Goal: Find specific page/section: Find specific page/section

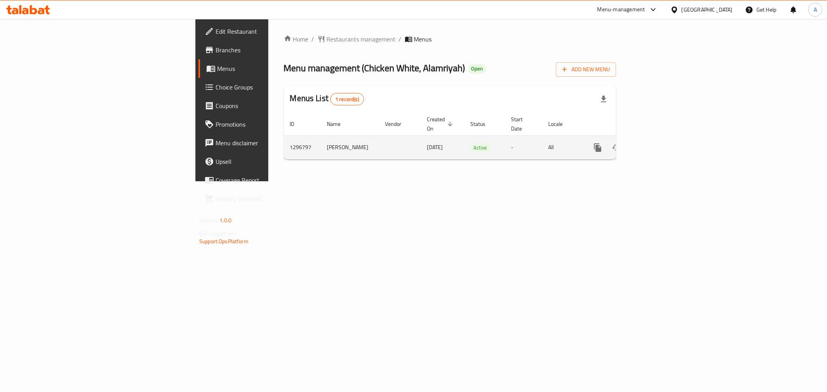
click at [658, 143] on icon "enhanced table" at bounding box center [653, 147] width 9 height 9
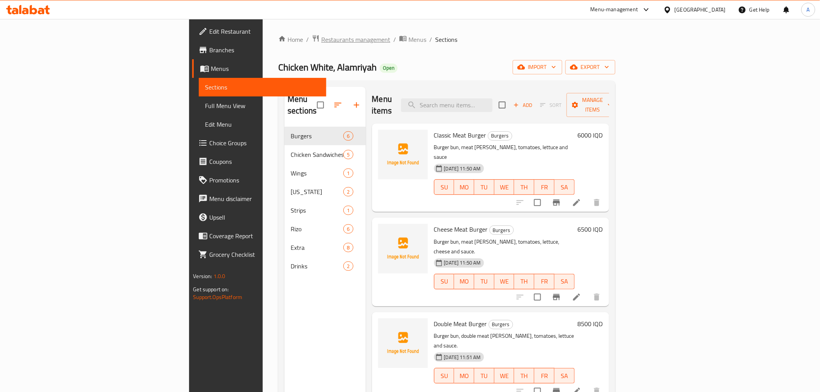
click at [321, 40] on span "Restaurants management" at bounding box center [355, 39] width 69 height 9
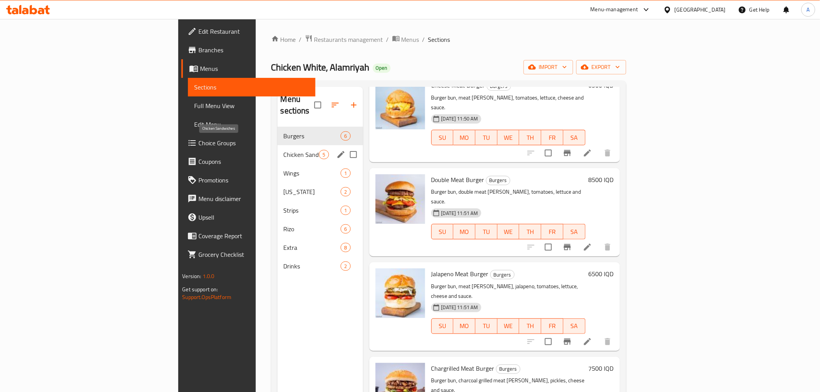
click at [284, 150] on span "Chicken Sandwiches" at bounding box center [302, 154] width 36 height 9
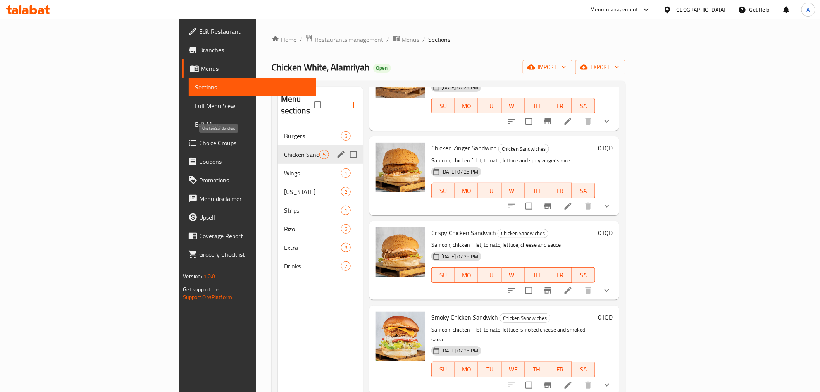
scroll to position [50, 0]
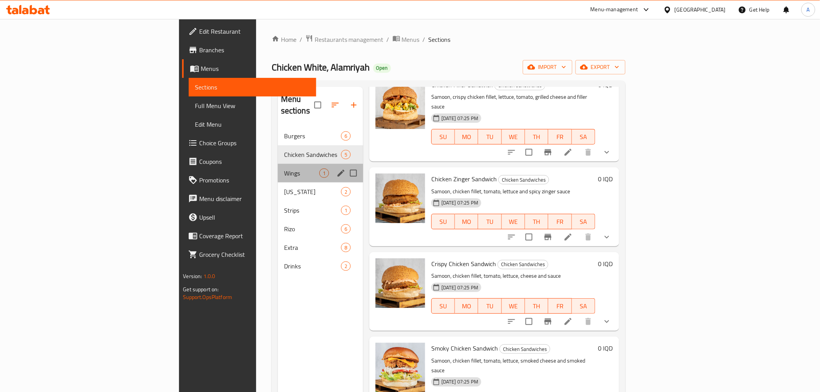
click at [278, 164] on div "Wings 1" at bounding box center [320, 173] width 85 height 19
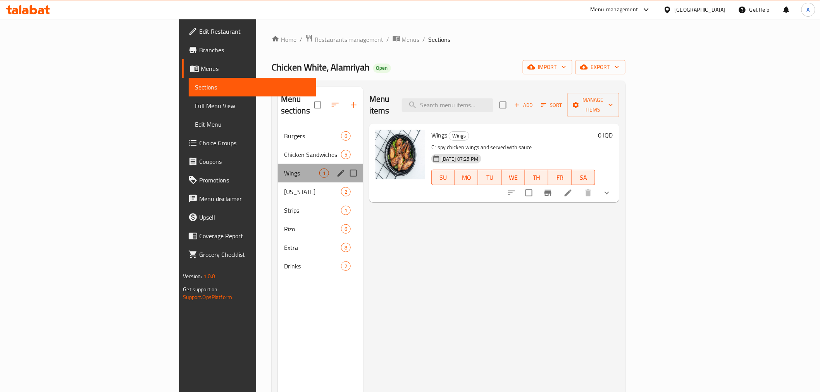
click at [278, 171] on div "Wings 1" at bounding box center [320, 173] width 85 height 19
click at [284, 187] on span "Kentucky" at bounding box center [301, 191] width 35 height 9
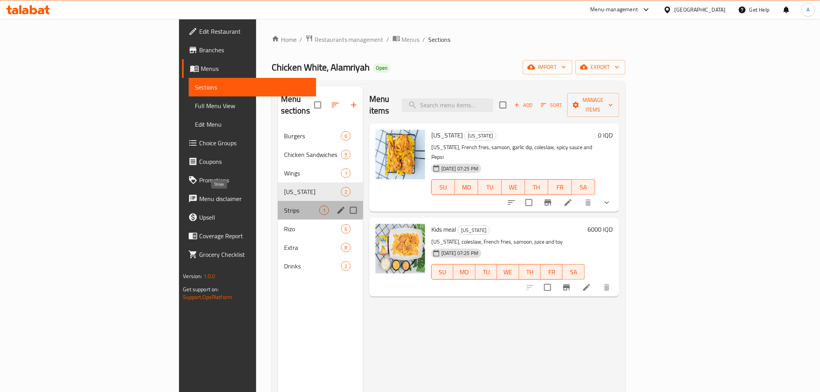
click at [284, 206] on span "Strips" at bounding box center [301, 210] width 35 height 9
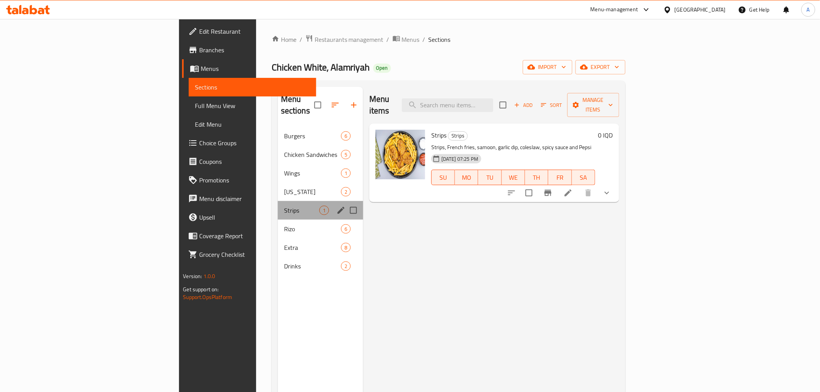
click at [278, 207] on div "Strips 1" at bounding box center [320, 210] width 85 height 19
click at [284, 224] on span "Rizo" at bounding box center [301, 228] width 35 height 9
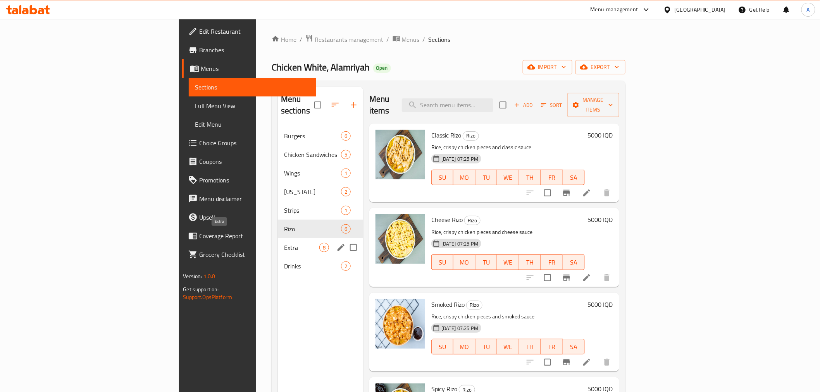
click at [284, 243] on span "Extra" at bounding box center [301, 247] width 35 height 9
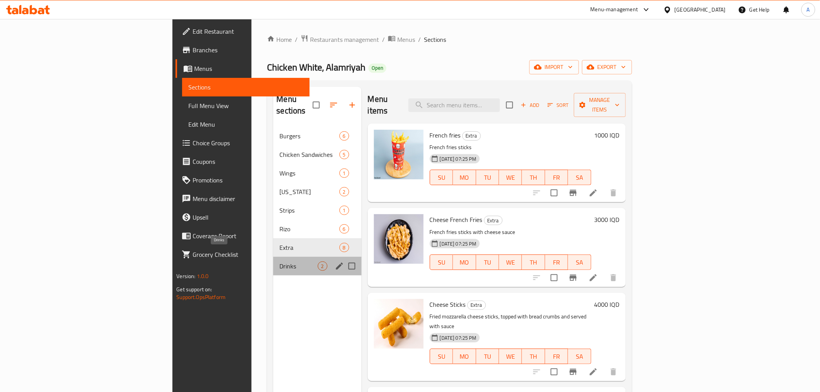
click at [279, 262] on span "Drinks" at bounding box center [298, 266] width 38 height 9
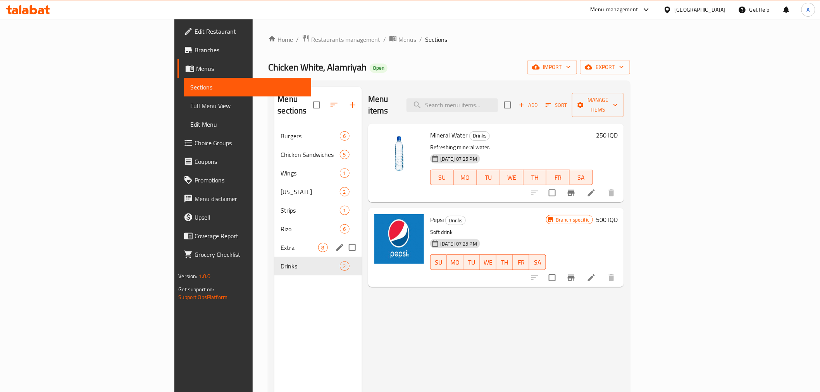
click at [274, 222] on div "Rizo 6" at bounding box center [317, 229] width 87 height 19
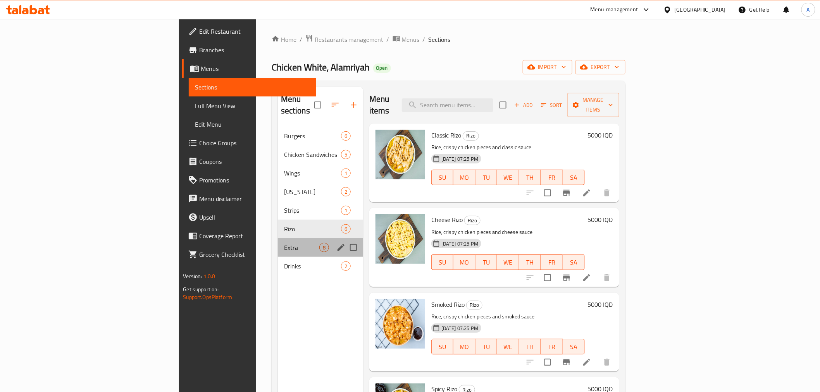
click at [278, 241] on div "Extra 8" at bounding box center [320, 247] width 85 height 19
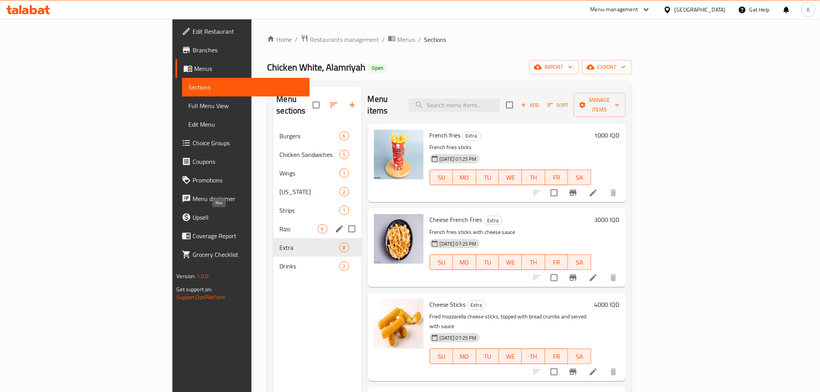
click at [279, 224] on span "Rizo" at bounding box center [298, 228] width 38 height 9
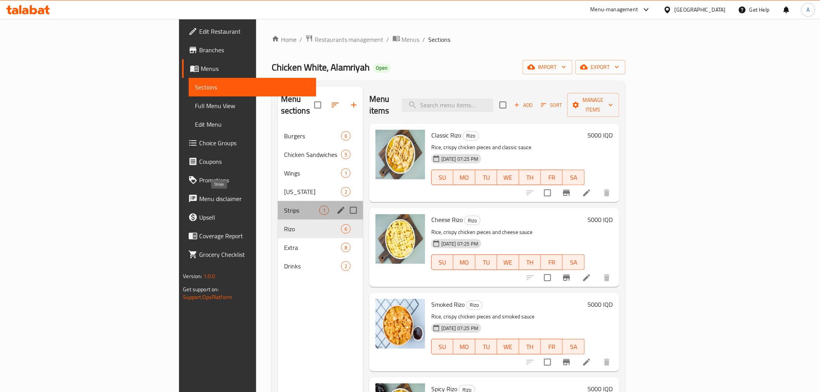
click at [284, 206] on span "Strips" at bounding box center [301, 210] width 35 height 9
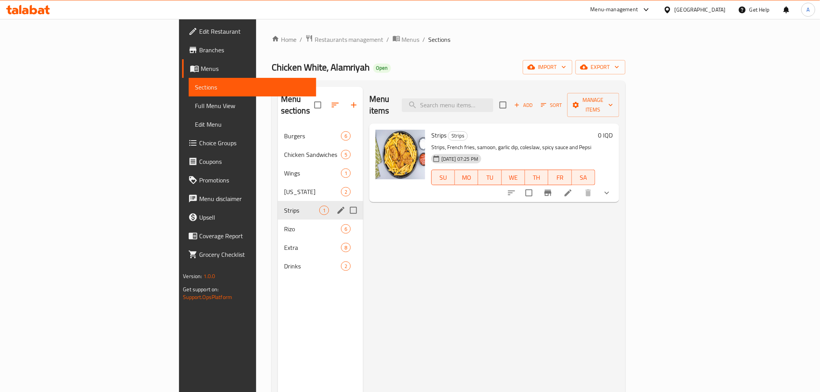
click at [278, 201] on div "Strips 1" at bounding box center [320, 210] width 85 height 19
click at [278, 169] on div "Wings 1" at bounding box center [320, 173] width 85 height 19
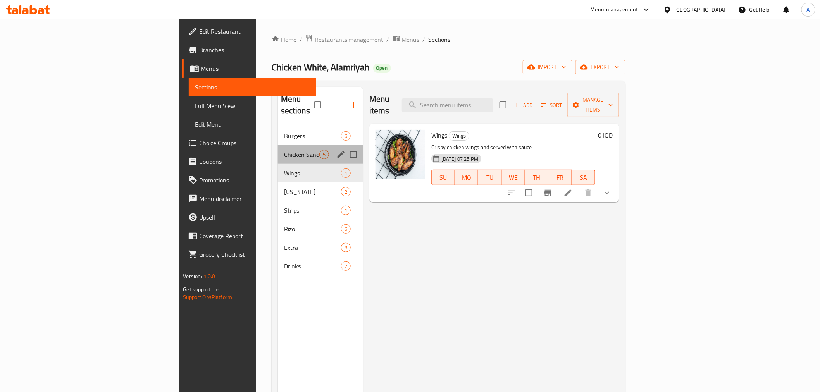
click at [278, 149] on div "Chicken Sandwiches 5" at bounding box center [320, 154] width 85 height 19
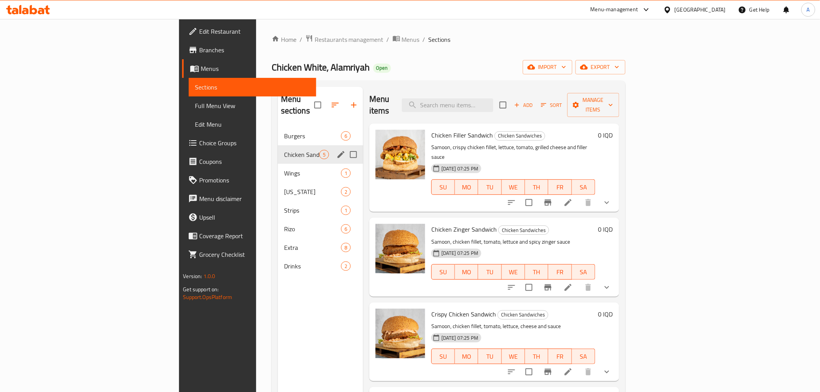
click at [278, 131] on div "Burgers 6" at bounding box center [320, 136] width 85 height 19
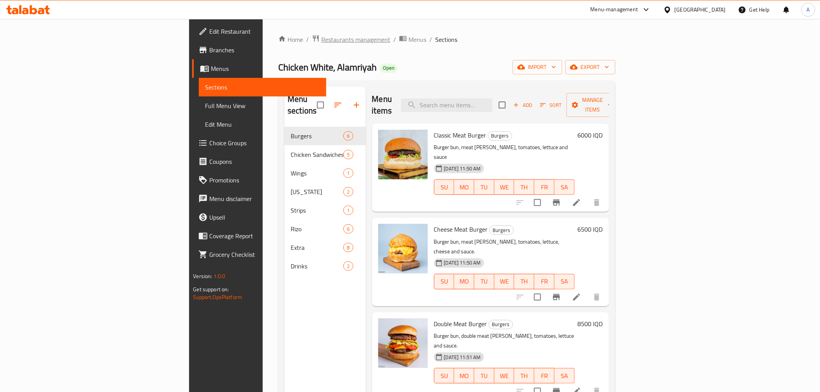
click at [321, 44] on span "Restaurants management" at bounding box center [355, 39] width 69 height 9
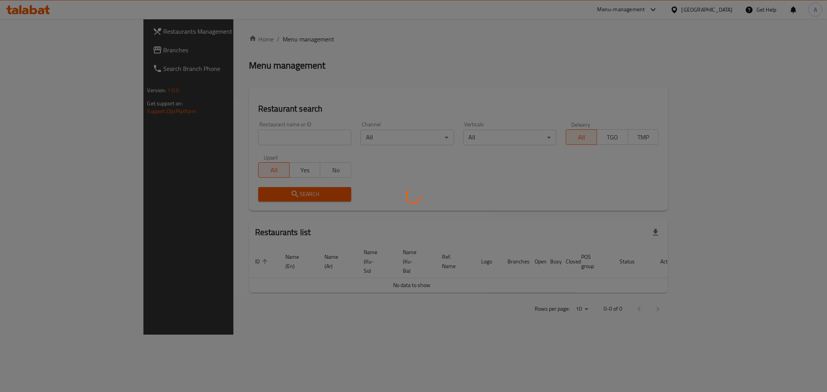
click at [205, 134] on div at bounding box center [413, 196] width 827 height 392
click at [210, 143] on div at bounding box center [413, 196] width 827 height 392
click at [222, 145] on div at bounding box center [413, 196] width 827 height 392
click at [224, 142] on div at bounding box center [413, 196] width 827 height 392
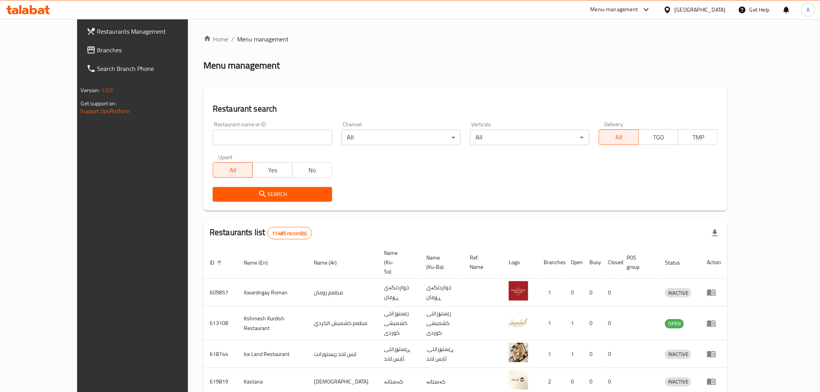
click at [224, 142] on input "search" at bounding box center [272, 138] width 119 height 16
type input "j"
type input "Kahi W Borek Al Haji"
click at [240, 195] on span "Search" at bounding box center [272, 195] width 107 height 10
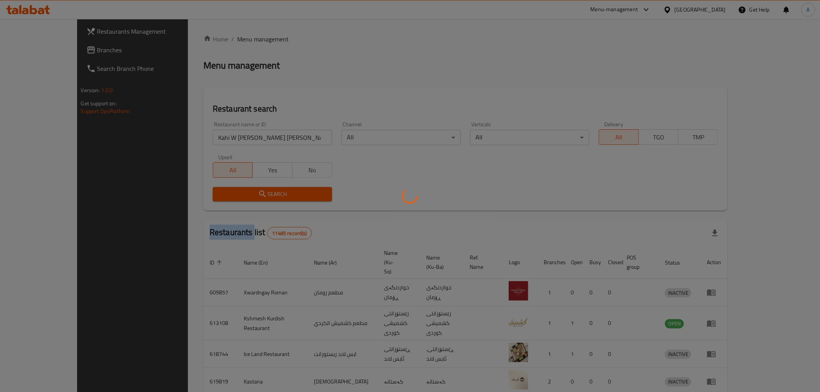
click at [240, 195] on div at bounding box center [410, 196] width 820 height 392
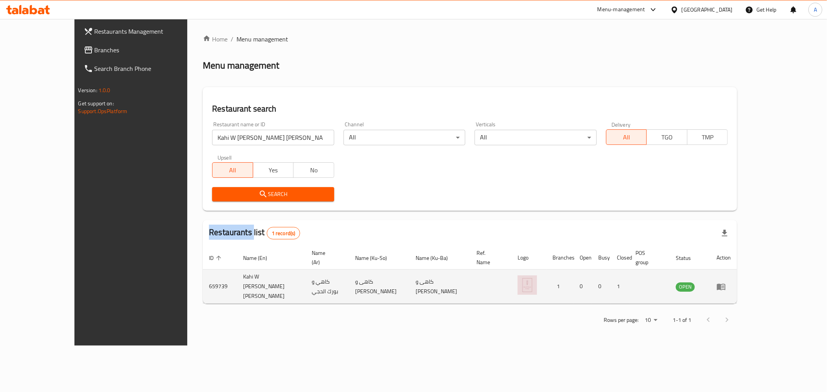
click at [726, 282] on icon "enhanced table" at bounding box center [720, 286] width 9 height 9
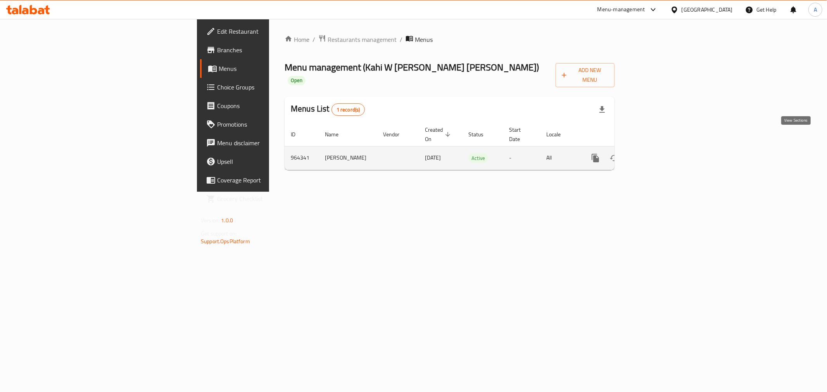
click at [660, 149] on link "enhanced table" at bounding box center [651, 158] width 19 height 19
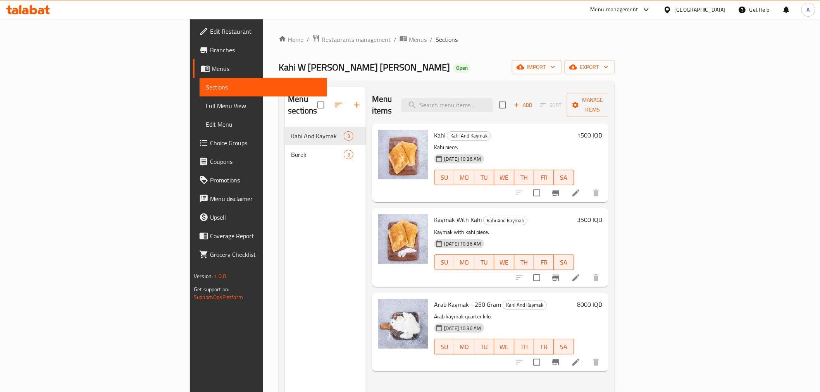
click at [210, 48] on span "Branches" at bounding box center [265, 49] width 110 height 9
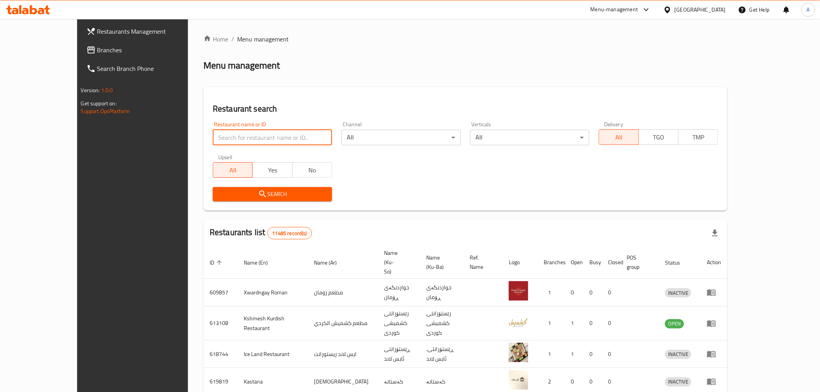
click at [213, 142] on input "search" at bounding box center [272, 138] width 119 height 16
type input "just burger"
click button "Search" at bounding box center [272, 194] width 119 height 14
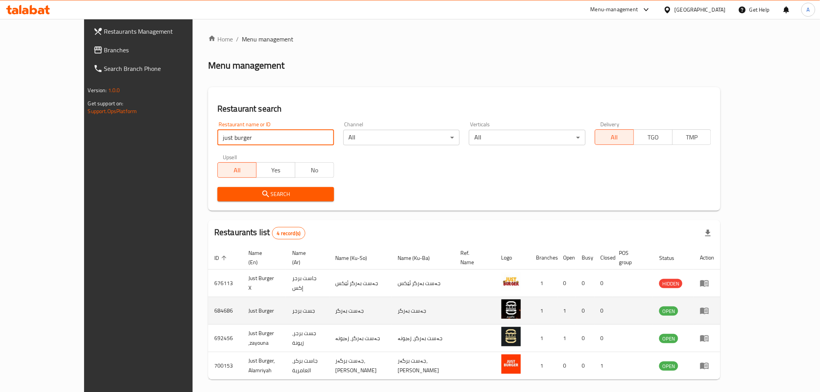
scroll to position [21, 0]
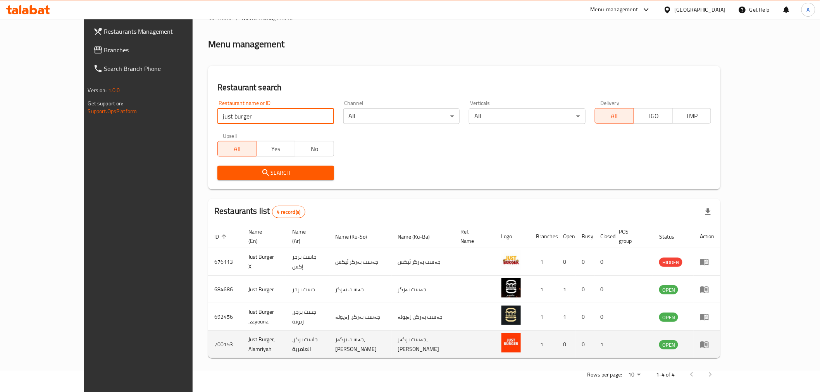
click at [709, 342] on icon "enhanced table" at bounding box center [704, 345] width 9 height 7
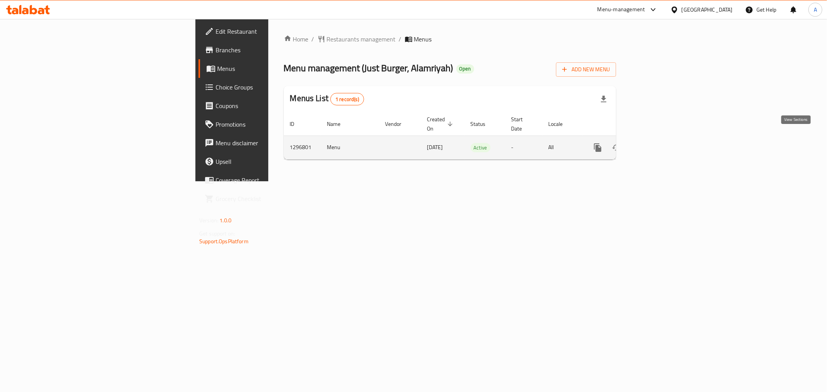
click at [658, 143] on icon "enhanced table" at bounding box center [653, 147] width 9 height 9
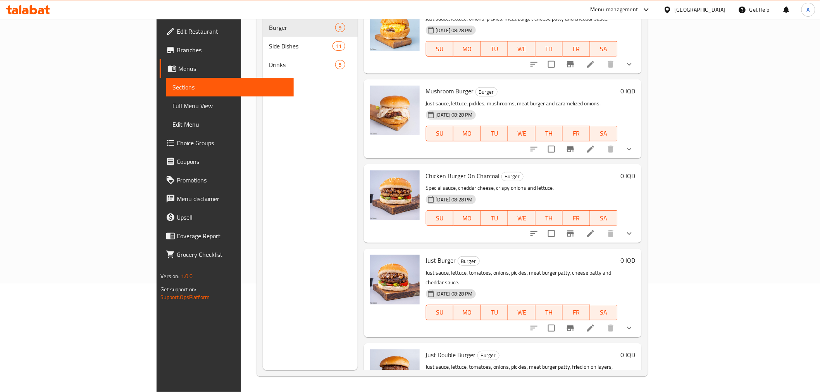
scroll to position [346, 0]
